Goal: Transaction & Acquisition: Purchase product/service

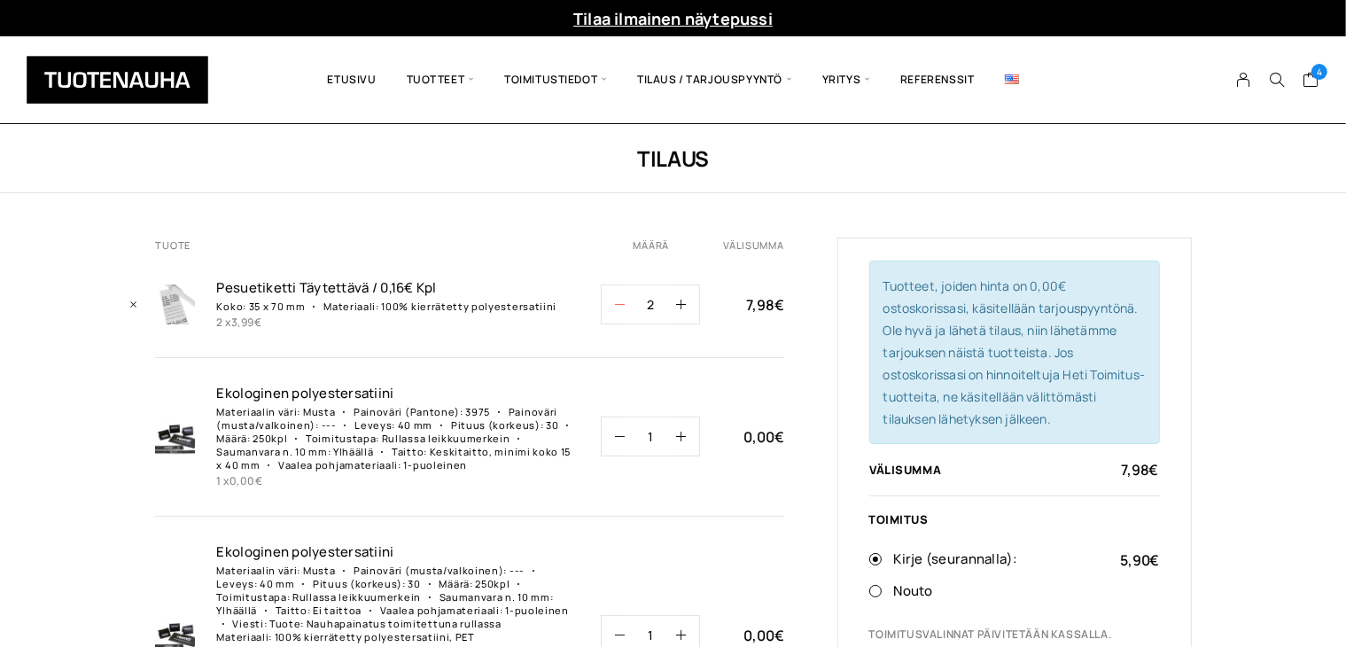
click at [602, 308] on button "button" at bounding box center [613, 304] width 23 height 38
click at [613, 305] on button "button" at bounding box center [613, 304] width 23 height 38
type input "0"
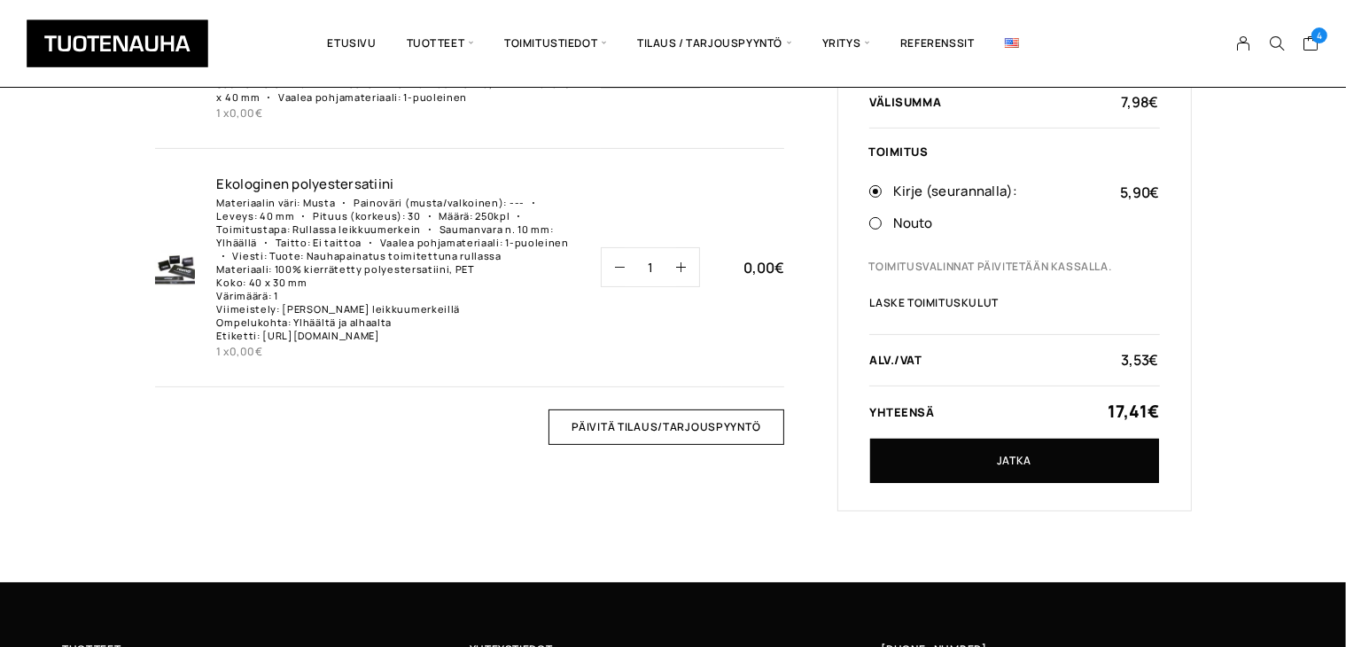
scroll to position [532, 0]
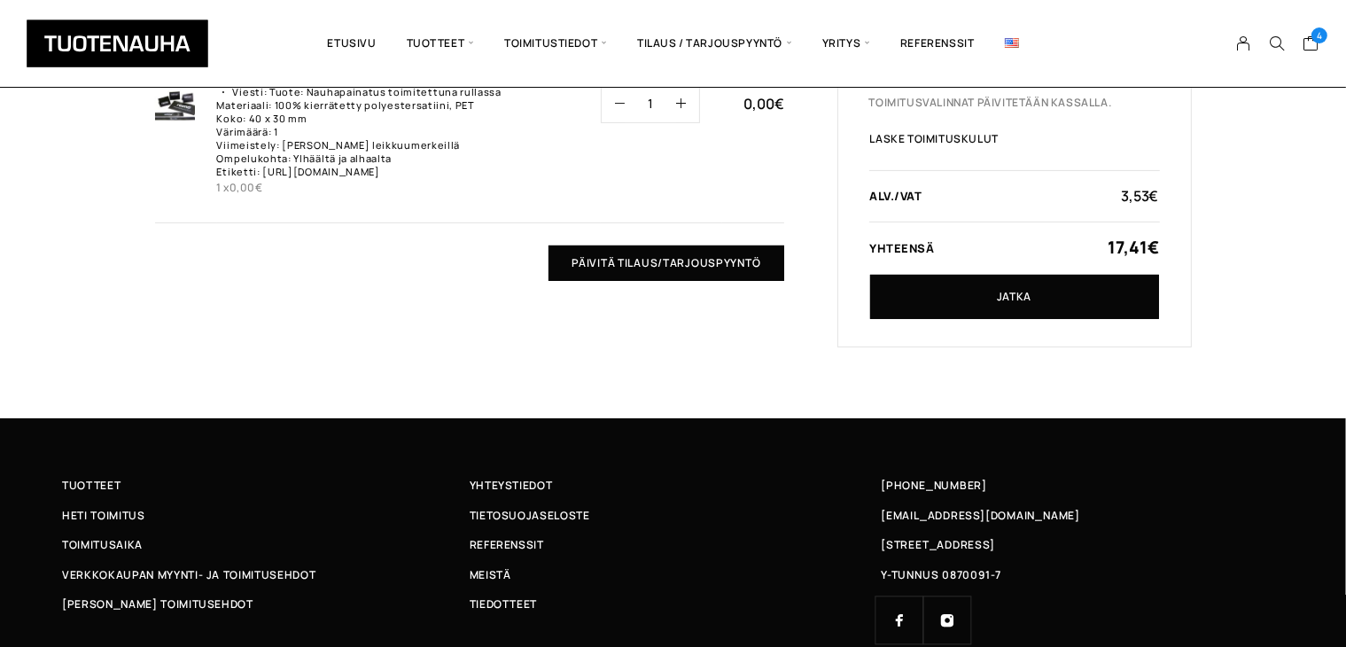
click at [687, 276] on input "Päivitä tilaus/tarjouspyyntö" at bounding box center [665, 262] width 235 height 35
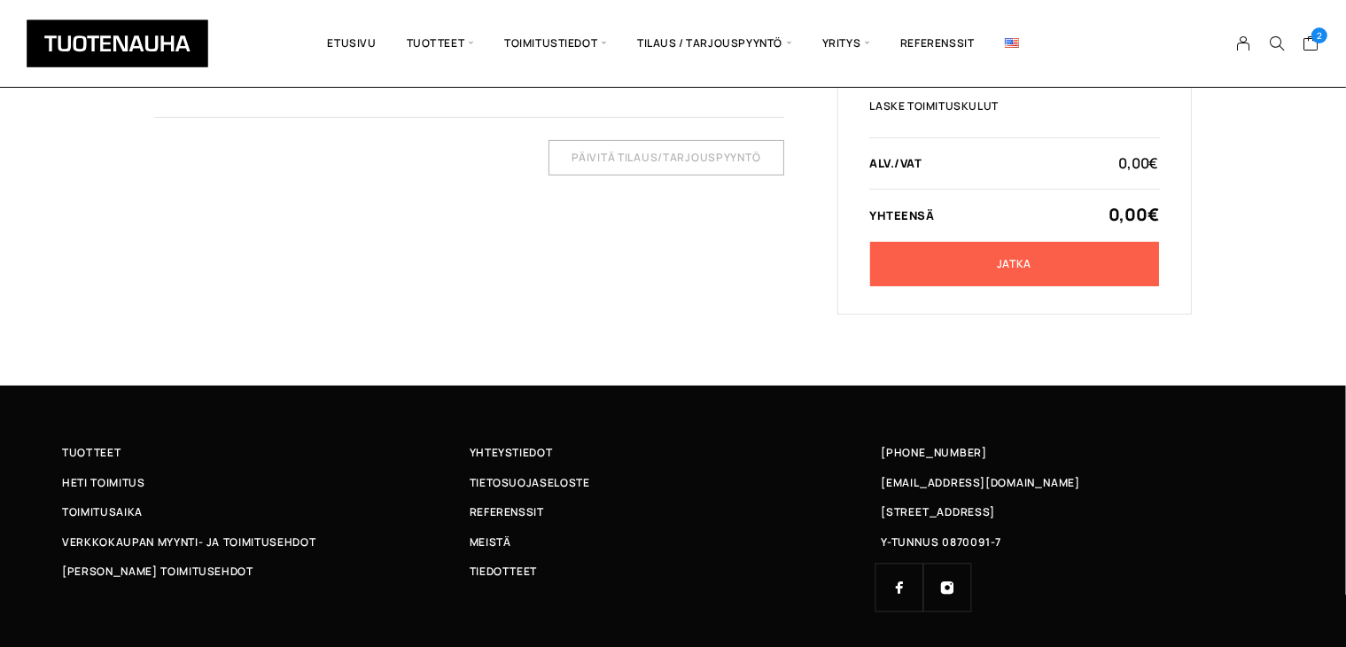
click at [1000, 267] on link "Jatka" at bounding box center [1014, 264] width 289 height 44
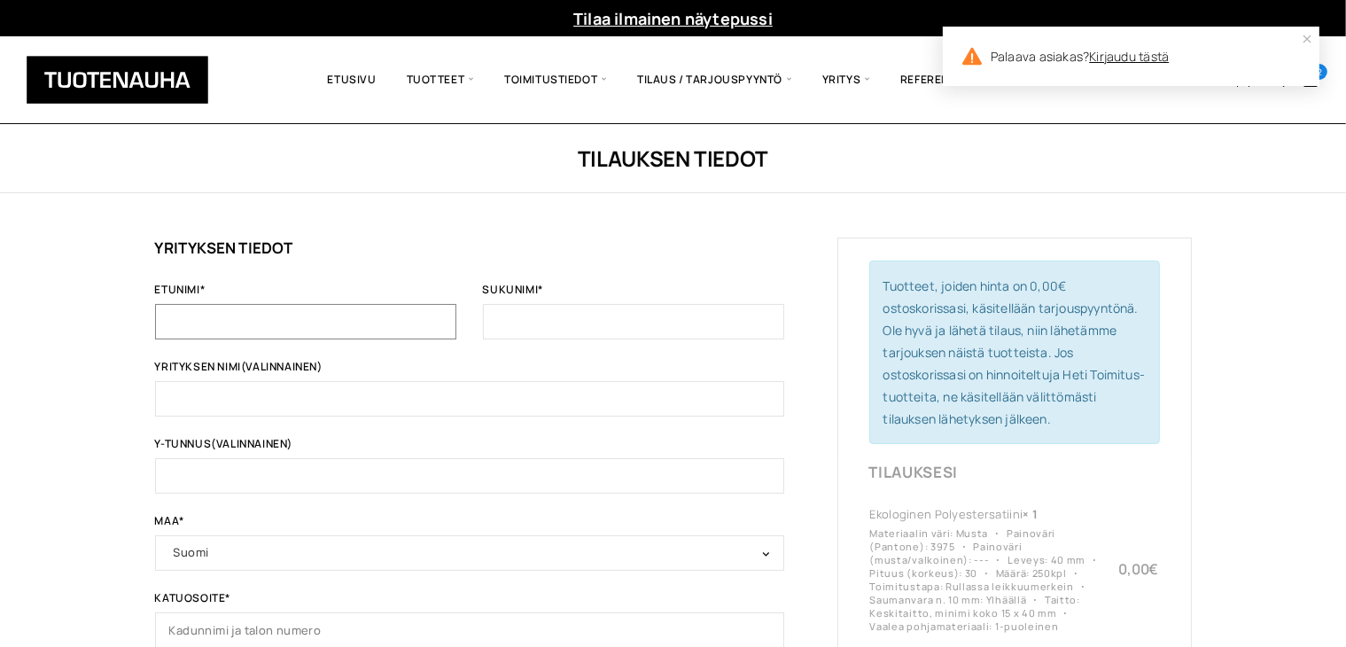
click at [360, 332] on input "Etunimi *" at bounding box center [305, 321] width 301 height 35
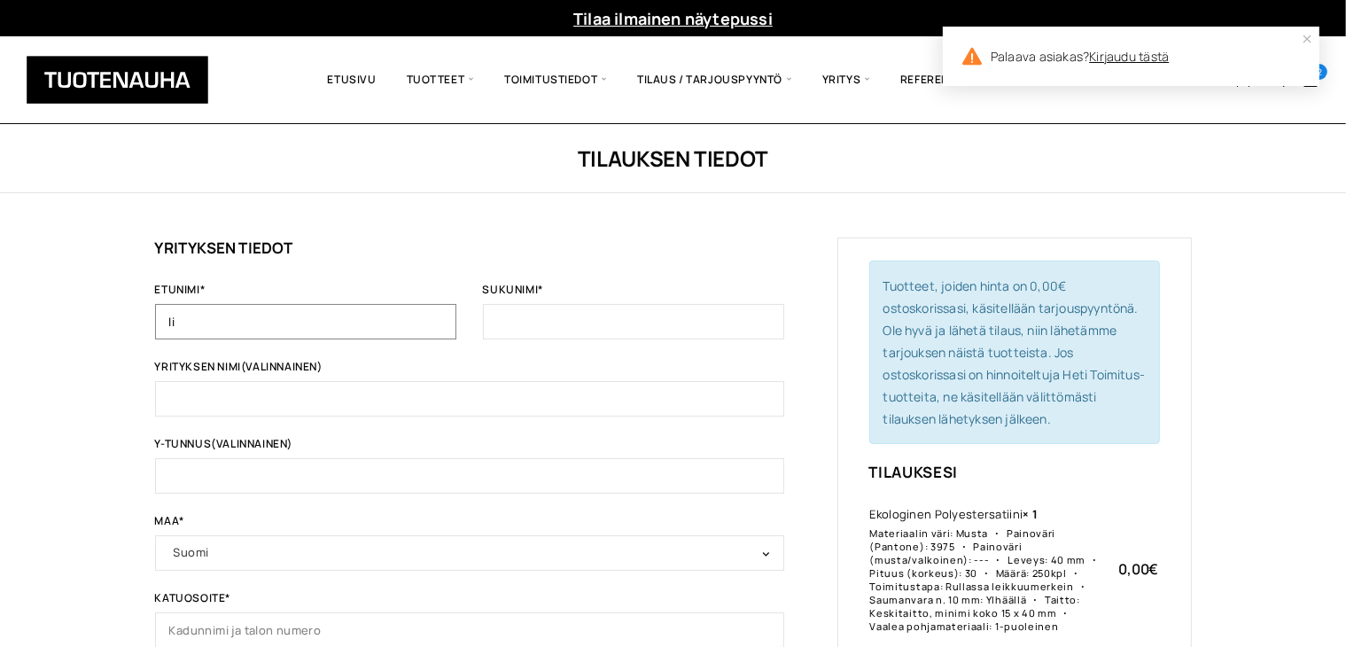
type input "l"
type input "Linnea"
click at [656, 327] on input "Sukunimi *" at bounding box center [633, 321] width 301 height 35
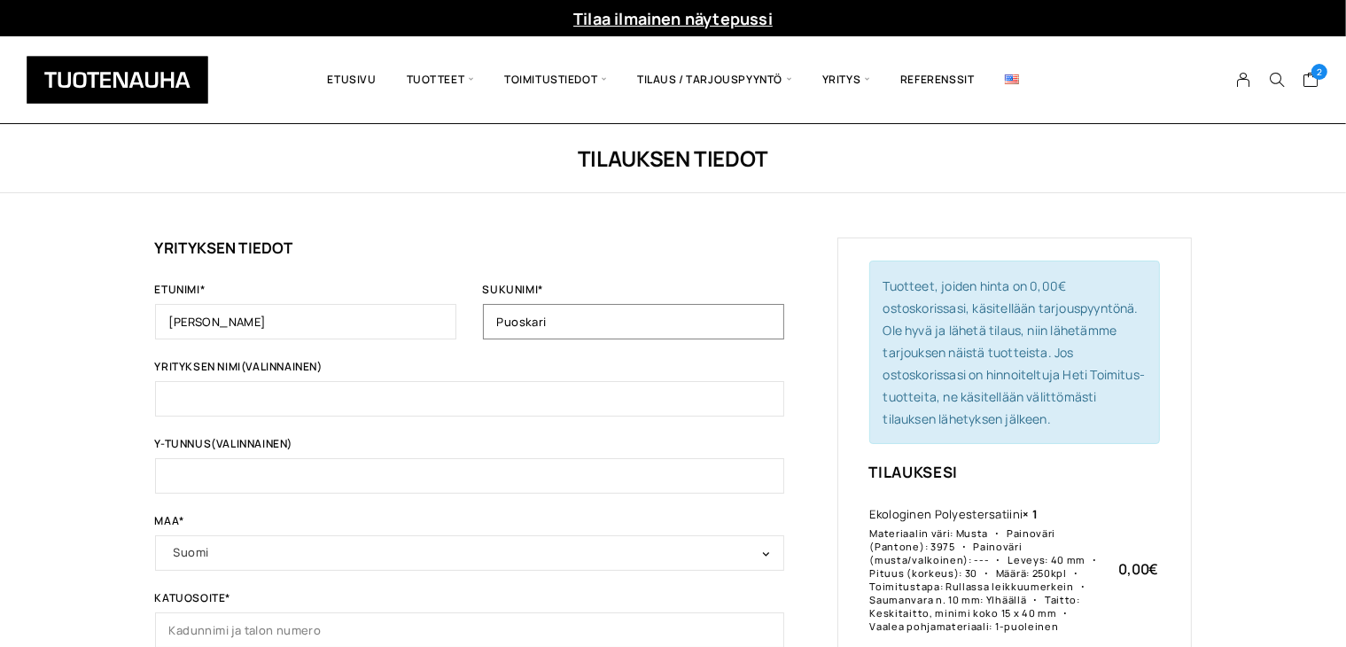
type input "Puoskari"
click at [447, 381] on input "Yrityksen nimi (valinnainen)" at bounding box center [469, 398] width 629 height 35
type input "Innala Duomade Oy"
click at [351, 486] on input "Y-tunnus (valinnainen)" at bounding box center [469, 475] width 629 height 35
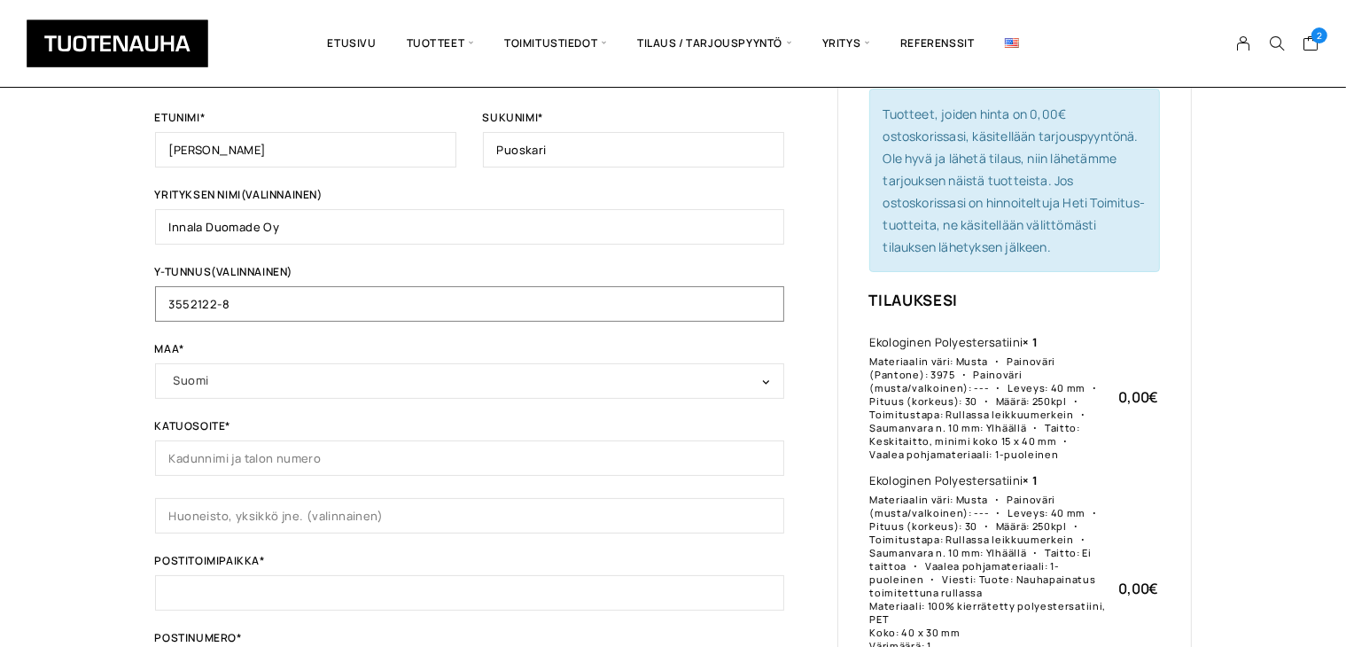
scroll to position [266, 0]
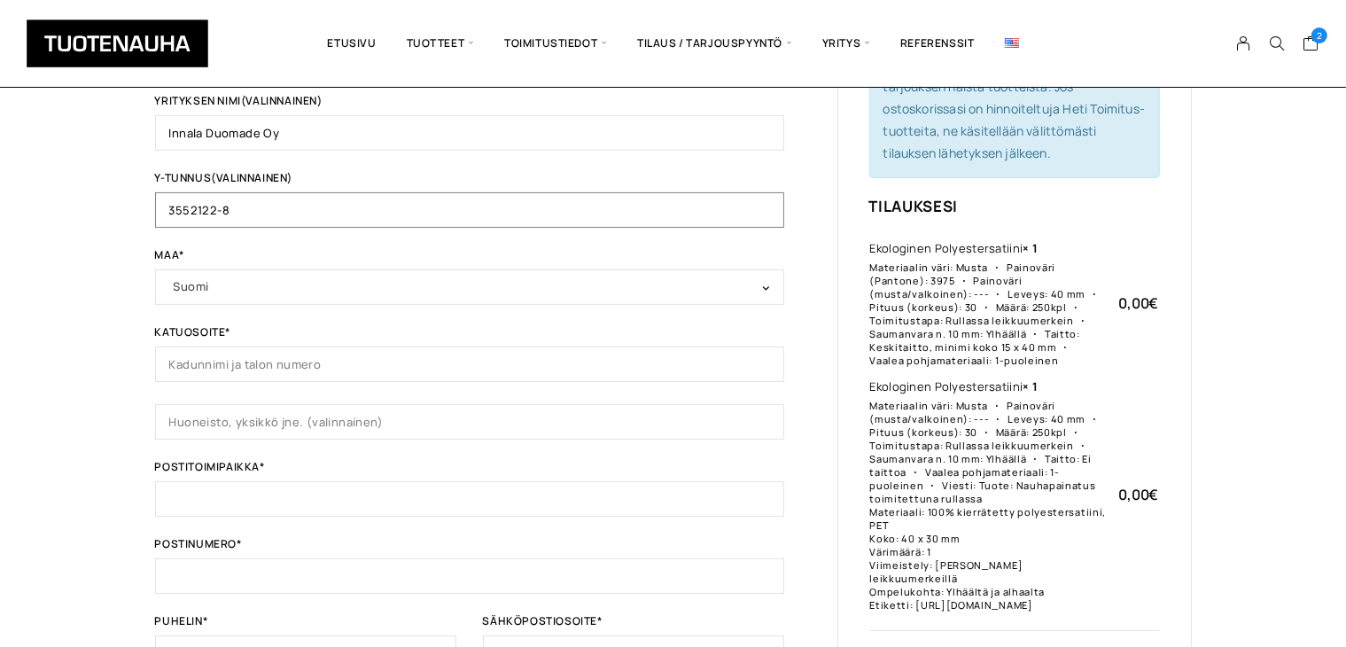
type input "3552122-8"
click at [357, 362] on input "Katuosoite *" at bounding box center [469, 363] width 629 height 35
type input "Pajuniementie 100 B"
click at [169, 488] on input "Postitoimipaikka *" at bounding box center [469, 498] width 629 height 35
click at [230, 571] on input "Postinumero *" at bounding box center [469, 575] width 629 height 35
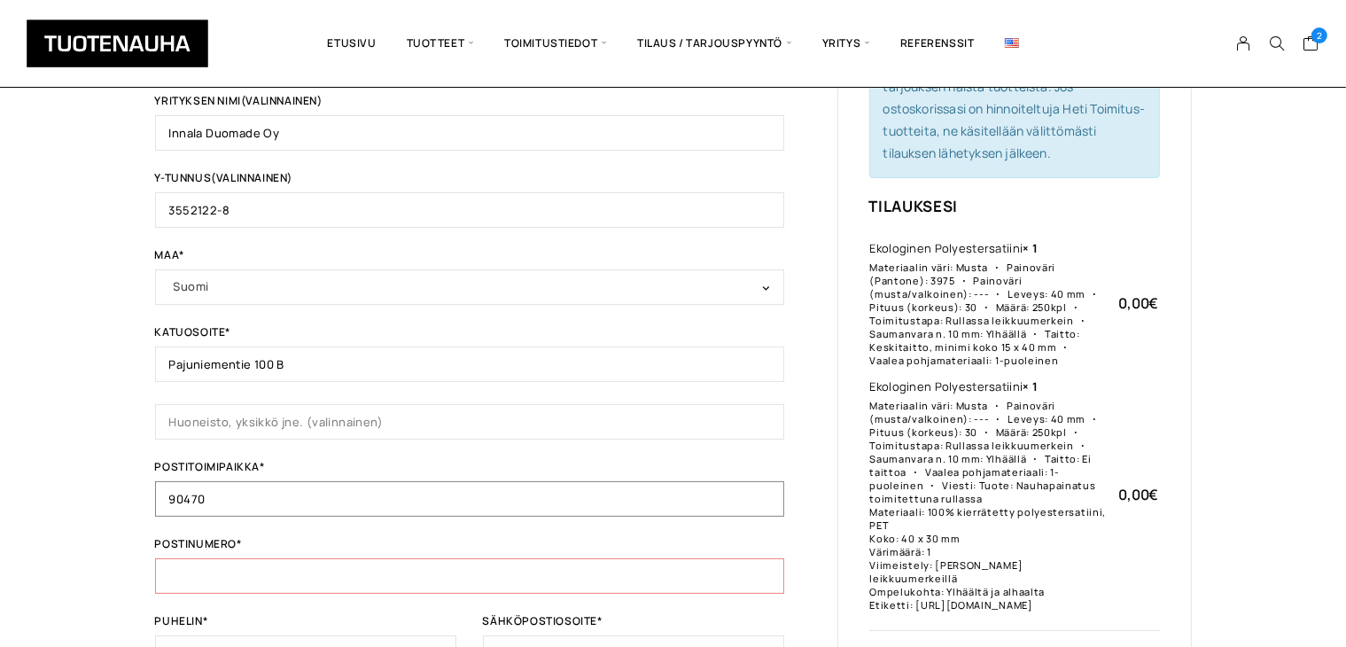
drag, startPoint x: 283, startPoint y: 488, endPoint x: 0, endPoint y: 490, distance: 282.6
click at [0, 490] on div "Tilauksen tiedot Jos olet ostanut tästä kaupasta aiemmin, kirjoita tietosi alla…" at bounding box center [673, 490] width 1346 height 1265
type input "Varjakka"
click at [301, 572] on input "Postinumero *" at bounding box center [469, 575] width 629 height 35
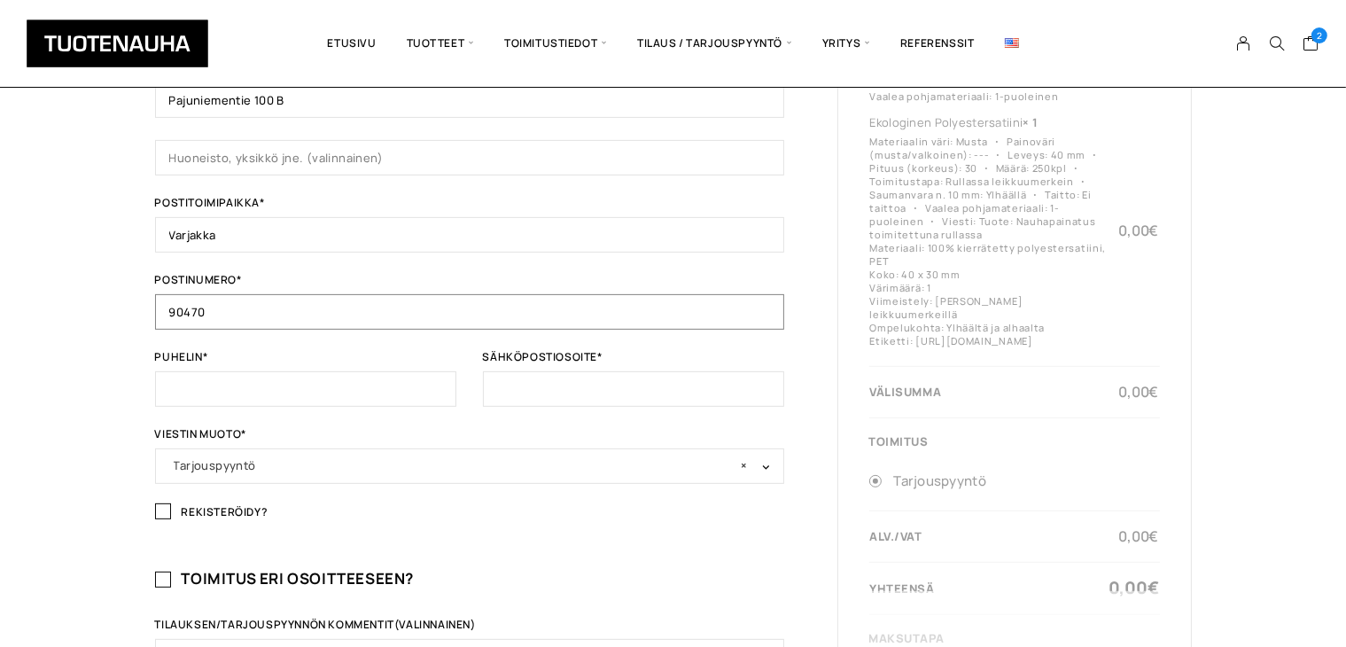
scroll to position [532, 0]
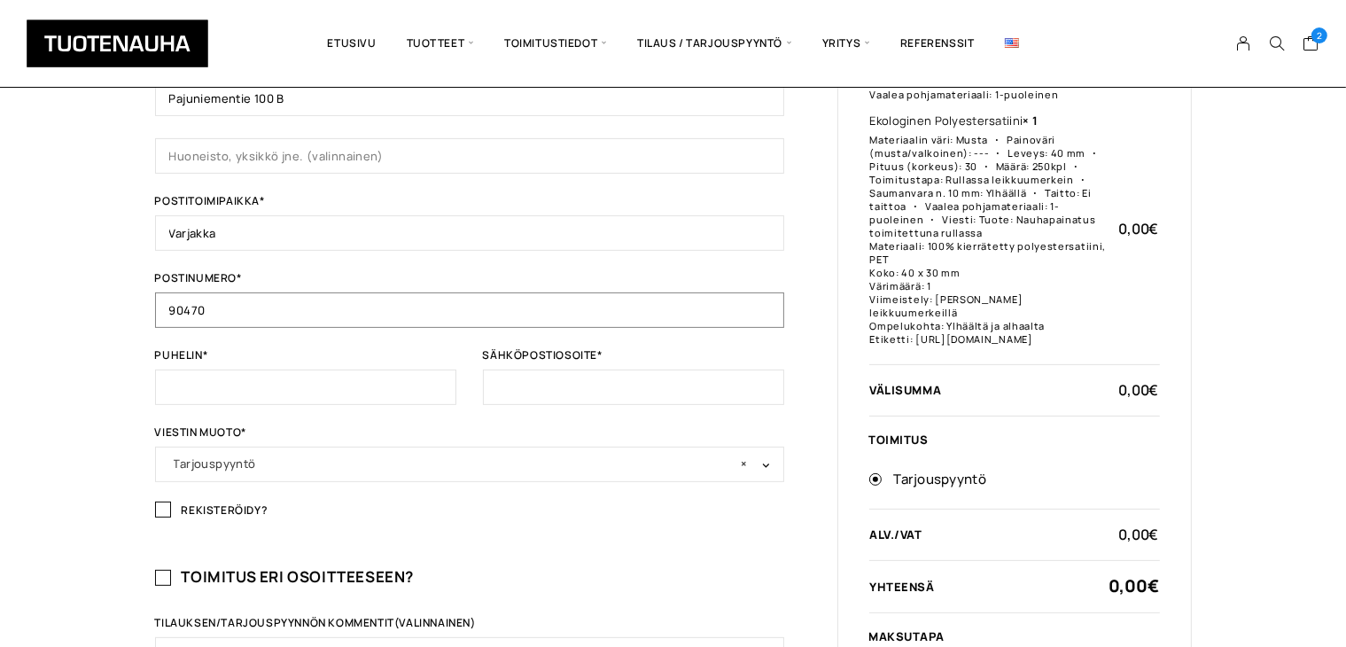
type input "90470"
click at [333, 392] on input "Puhelin *" at bounding box center [305, 386] width 301 height 35
type input "0445365371"
click at [547, 385] on input "Sähköpostiosoite *" at bounding box center [633, 386] width 301 height 35
type input "[EMAIL_ADDRESS][DOMAIN_NAME]"
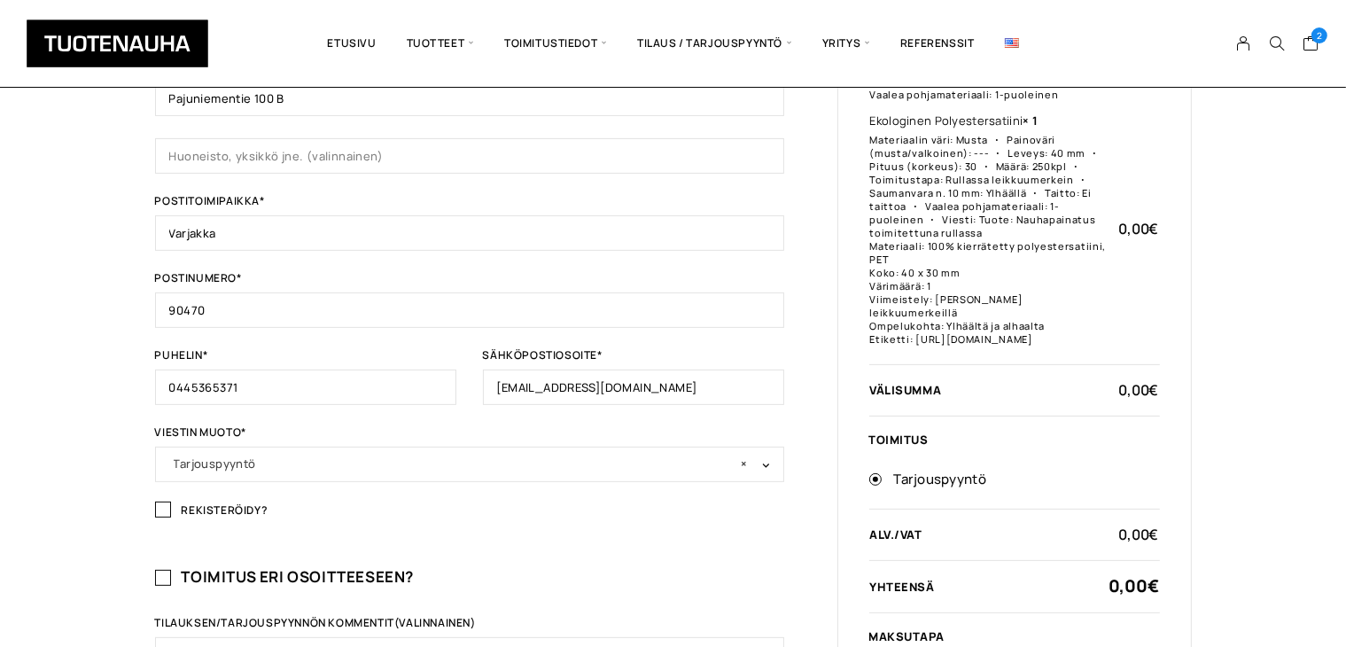
click at [771, 459] on span at bounding box center [766, 465] width 18 height 23
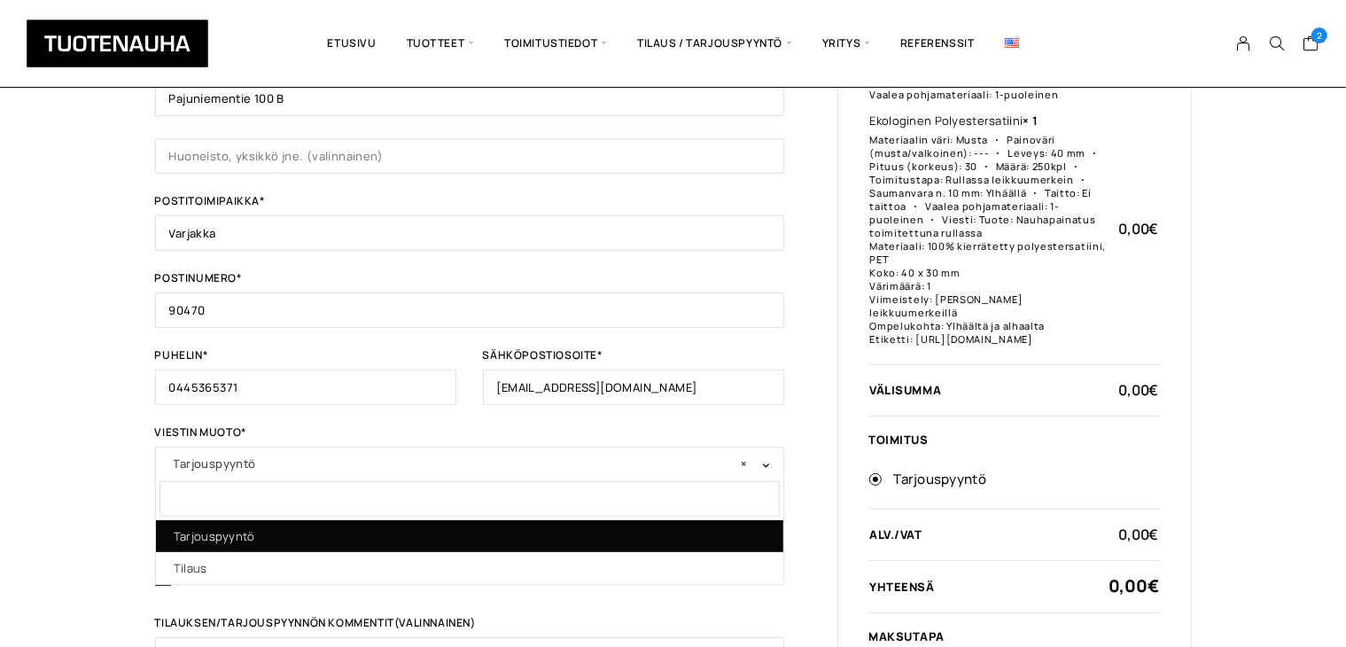
click at [771, 459] on span at bounding box center [766, 465] width 18 height 23
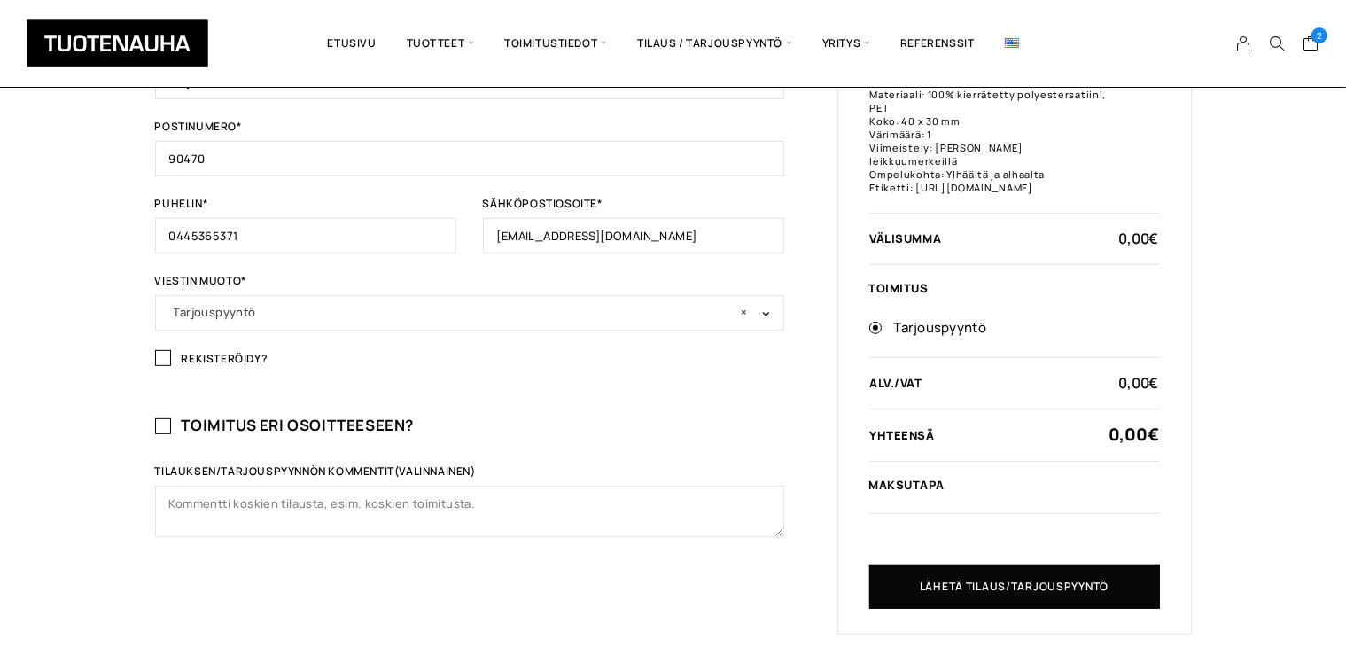
scroll to position [797, 0]
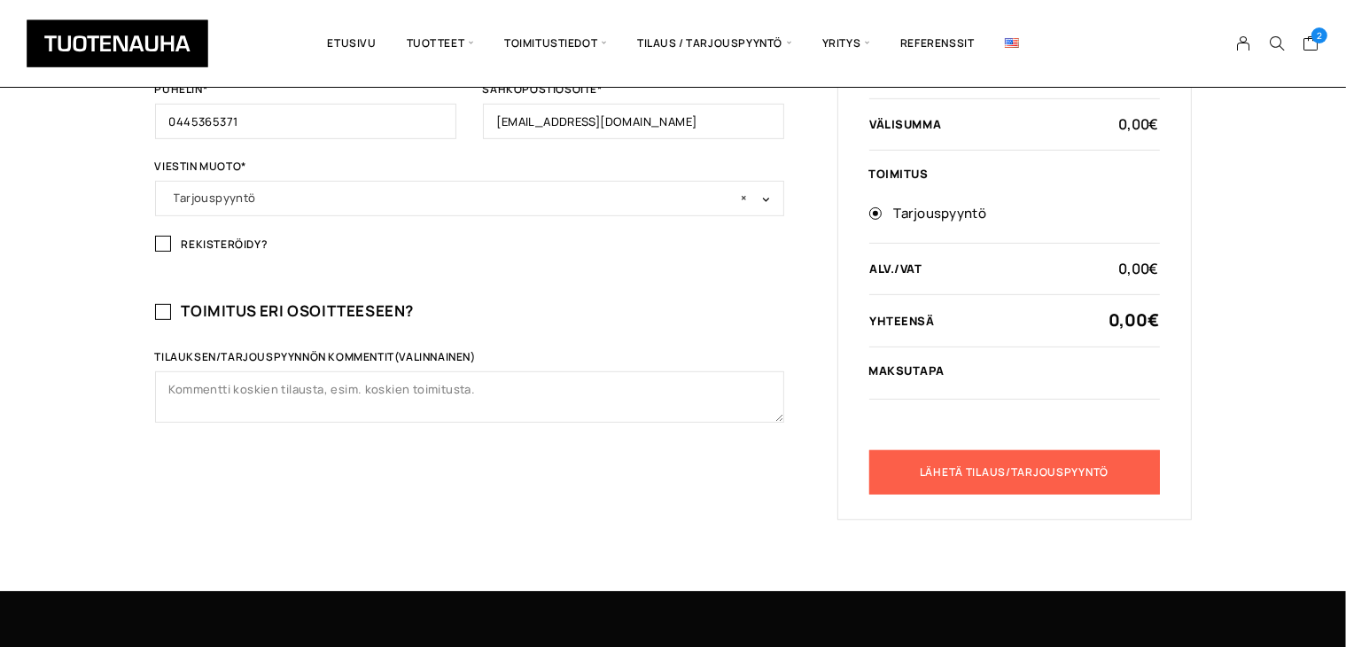
click at [1088, 494] on button "Lähetä tilaus/tarjouspyyntö" at bounding box center [1014, 472] width 291 height 44
